Goal: Find specific page/section: Find specific page/section

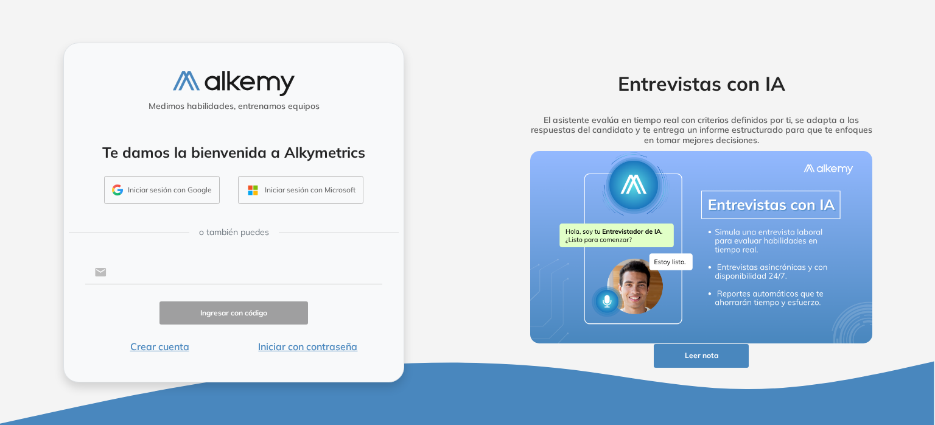
click at [291, 274] on input "text" at bounding box center [245, 272] width 276 height 23
type input "**********"
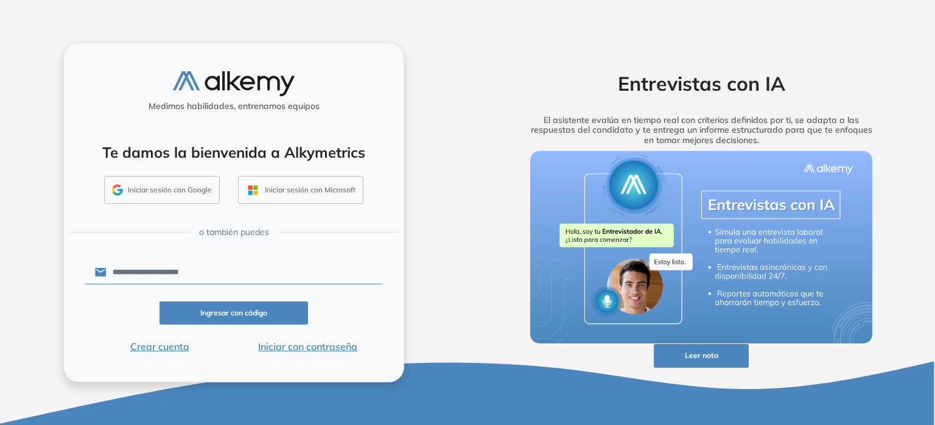
click at [307, 347] on button "Iniciar con contraseña" at bounding box center [308, 346] width 149 height 15
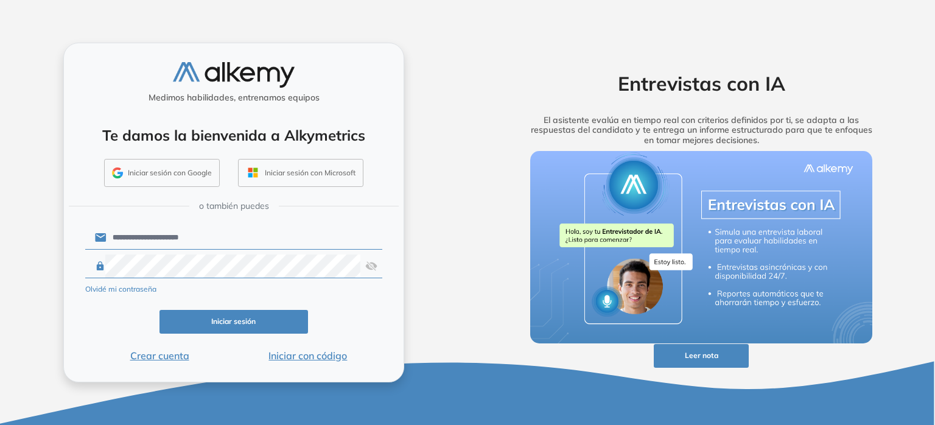
click at [254, 315] on button "Iniciar sesión" at bounding box center [234, 322] width 149 height 24
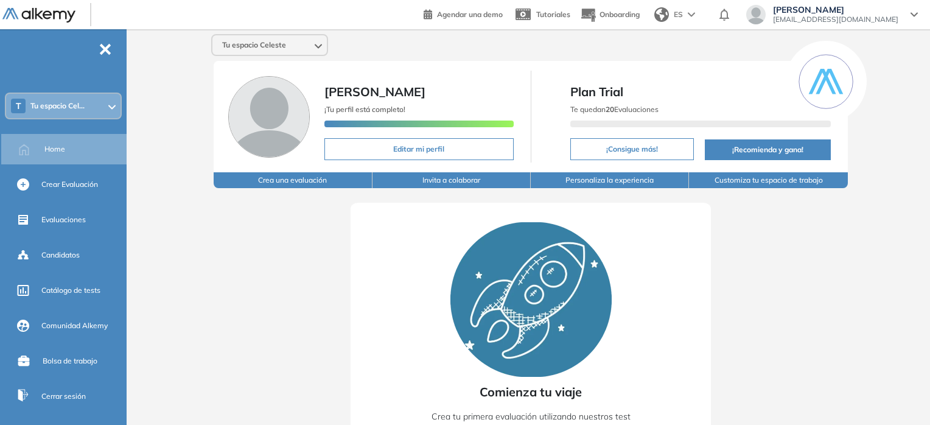
click at [83, 108] on span "Tu espacio Cel..." at bounding box center [57, 106] width 54 height 10
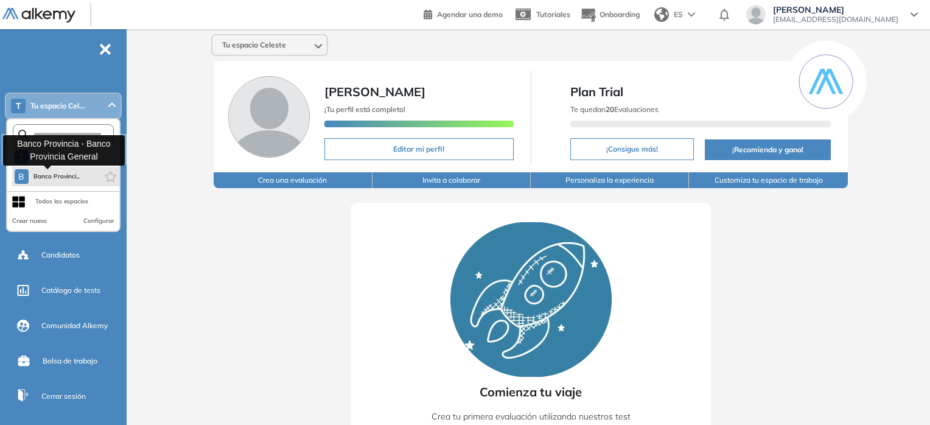
click at [63, 174] on span "Banco Provinci..." at bounding box center [56, 177] width 47 height 10
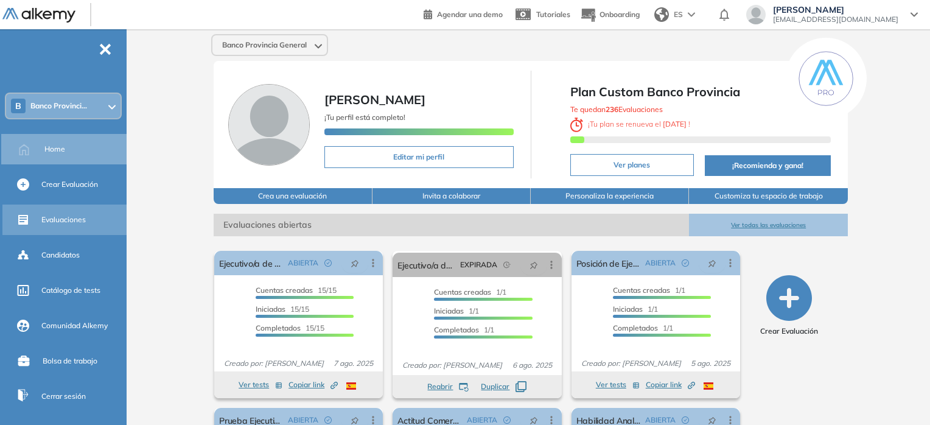
click at [47, 224] on span "Evaluaciones" at bounding box center [63, 219] width 44 height 11
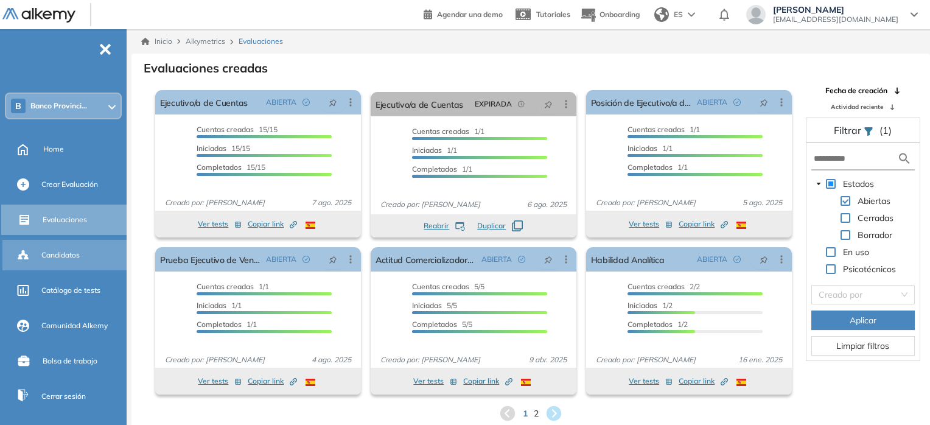
click at [56, 247] on div "Candidatos" at bounding box center [82, 255] width 83 height 21
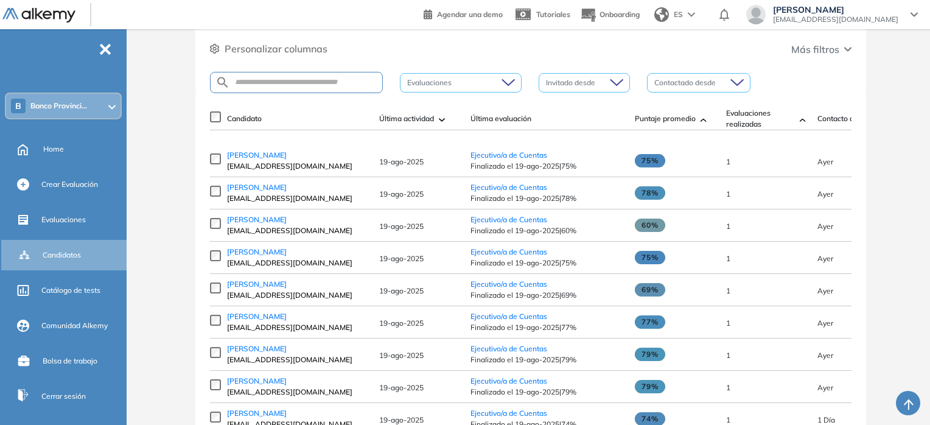
scroll to position [133, 0]
